Goal: Go to known website: Access a specific website the user already knows

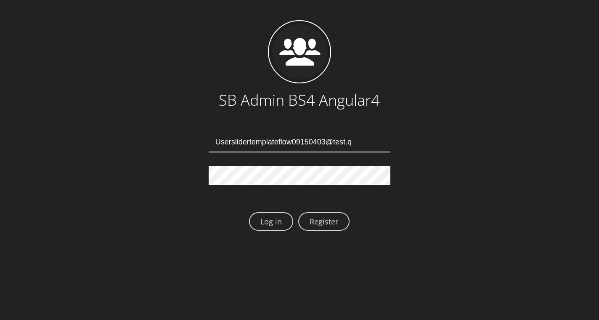
type input "[EMAIL_ADDRESS][DOMAIN_NAME]"
type input "Userslidertemplateflow09150408@test.qa"
